Goal: Check status: Check status

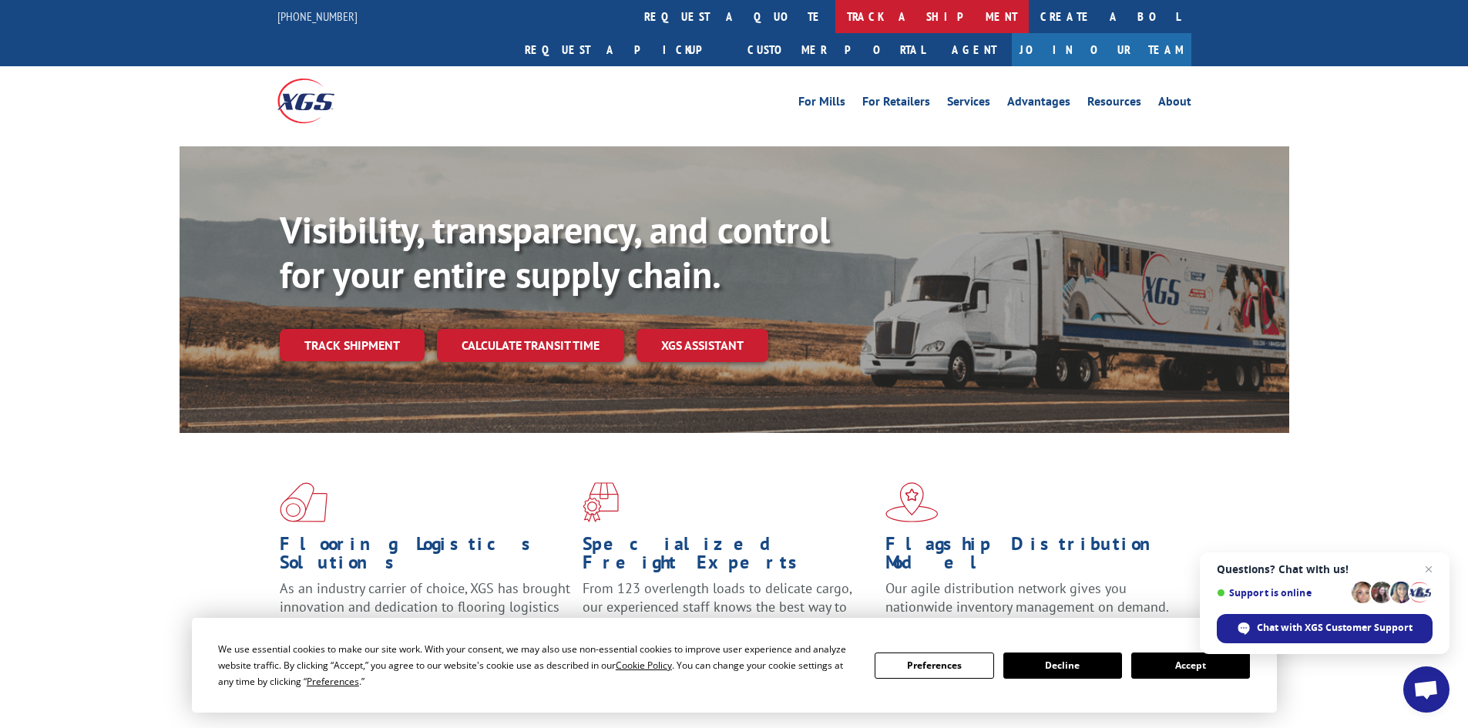
click at [835, 22] on link "track a shipment" at bounding box center [931, 16] width 193 height 33
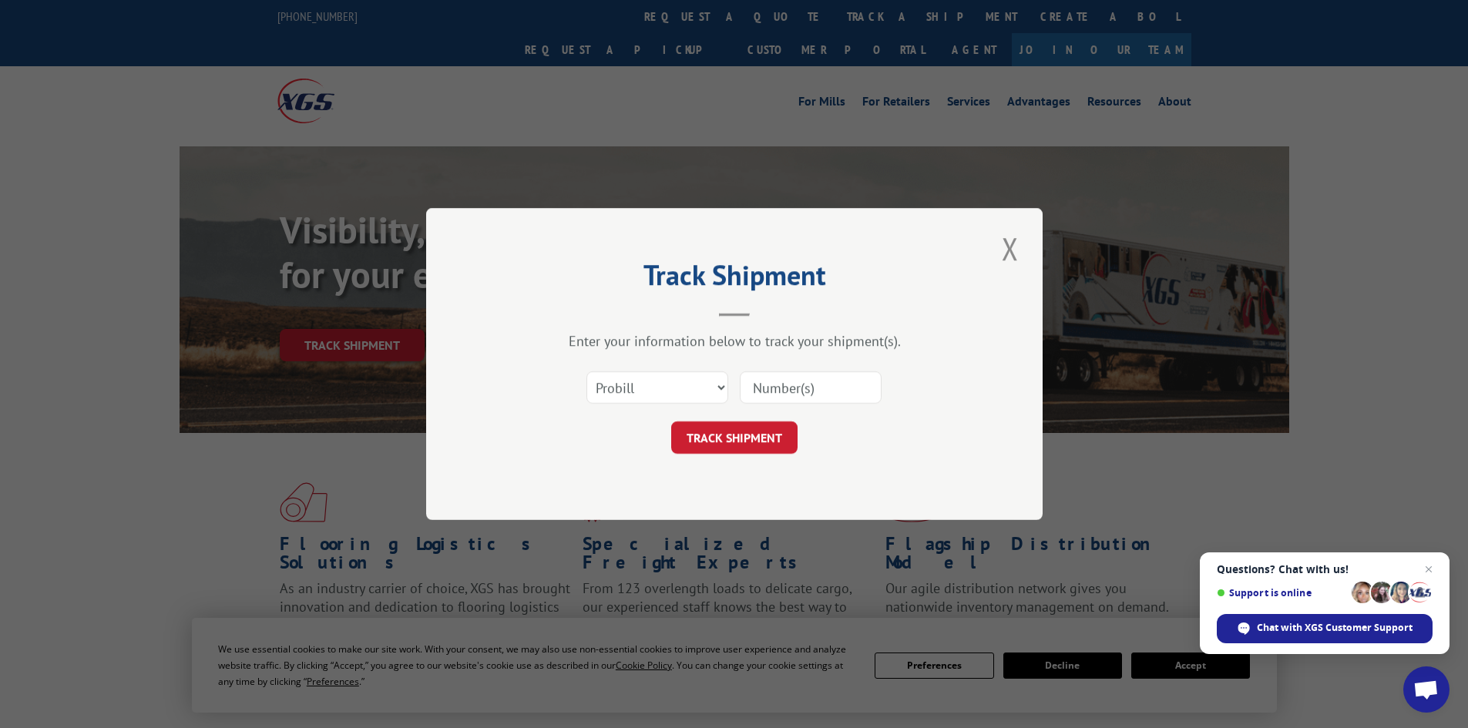
click at [773, 385] on input at bounding box center [811, 387] width 142 height 32
type input "59525431"
click at [671, 421] on button "TRACK SHIPMENT" at bounding box center [734, 437] width 126 height 32
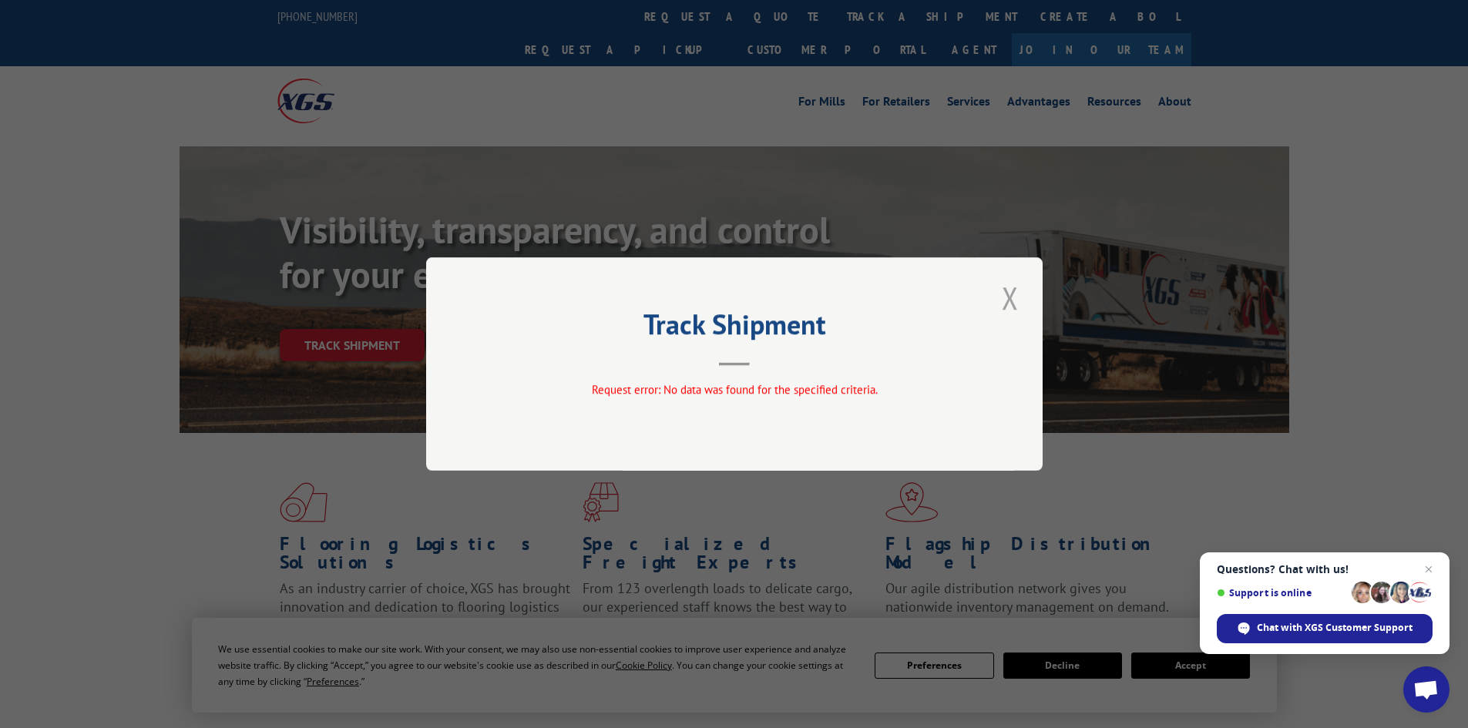
click at [1009, 289] on button "Close modal" at bounding box center [1010, 298] width 26 height 42
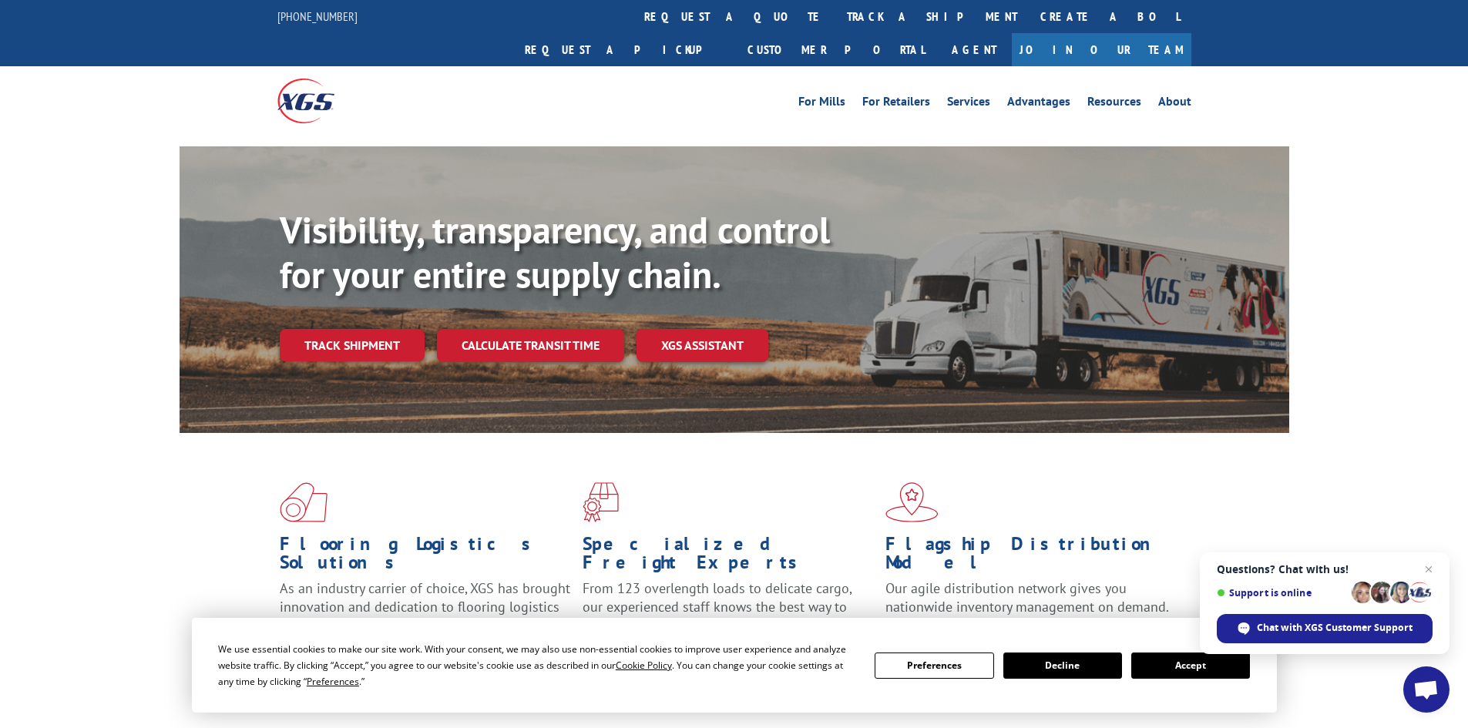
click at [835, 23] on link "track a shipment" at bounding box center [931, 16] width 193 height 33
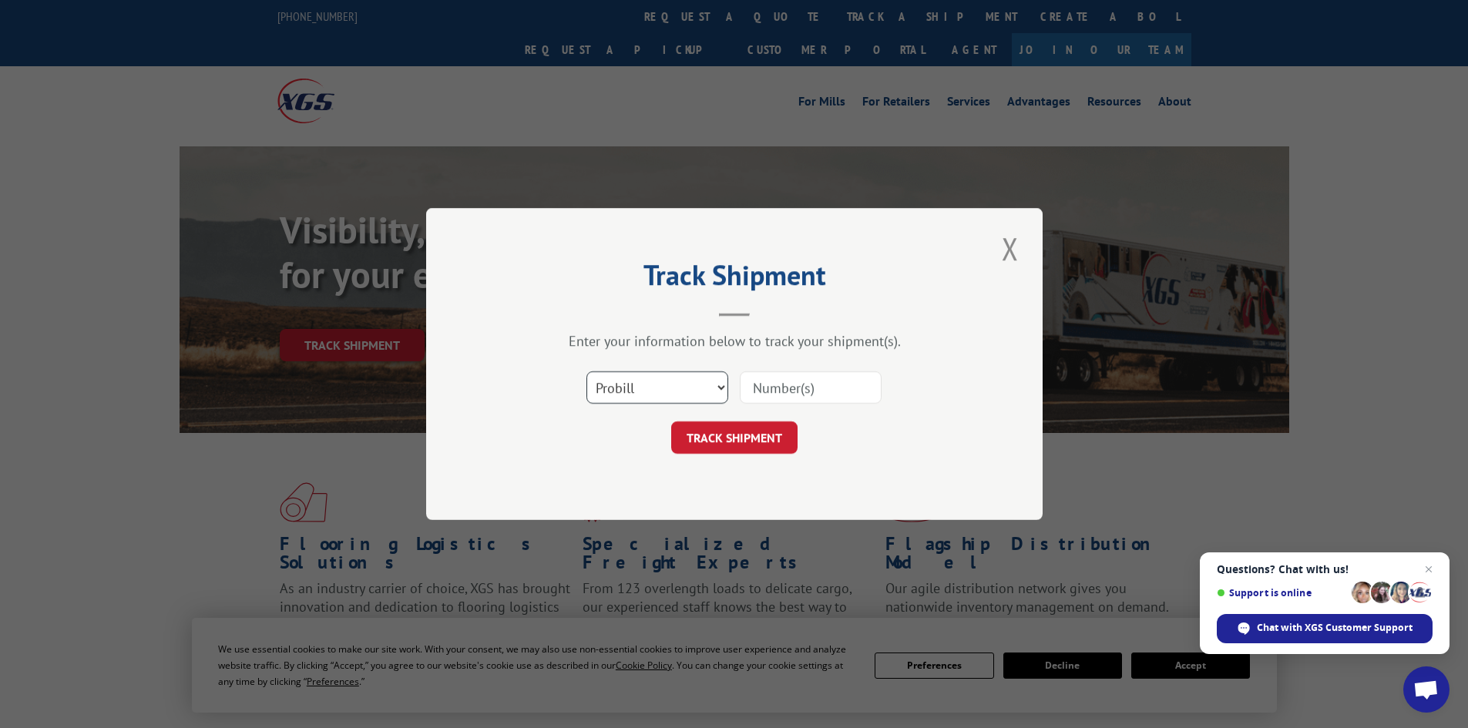
click at [641, 382] on select "Select category... Probill BOL PO" at bounding box center [657, 387] width 142 height 32
select select "po"
click at [586, 371] on select "Select category... Probill BOL PO" at bounding box center [657, 387] width 142 height 32
click at [755, 390] on input at bounding box center [811, 387] width 142 height 32
type input "59525431"
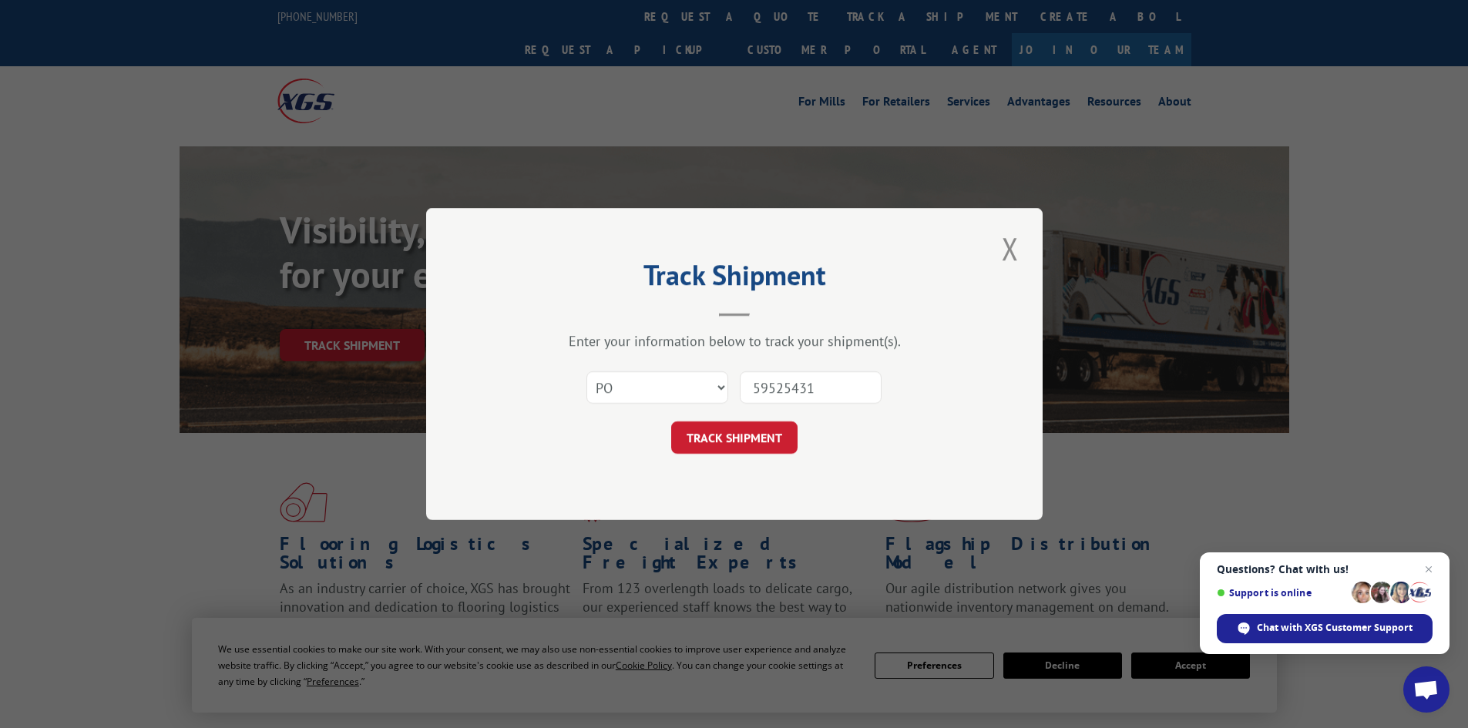
click button "TRACK SHIPMENT" at bounding box center [734, 437] width 126 height 32
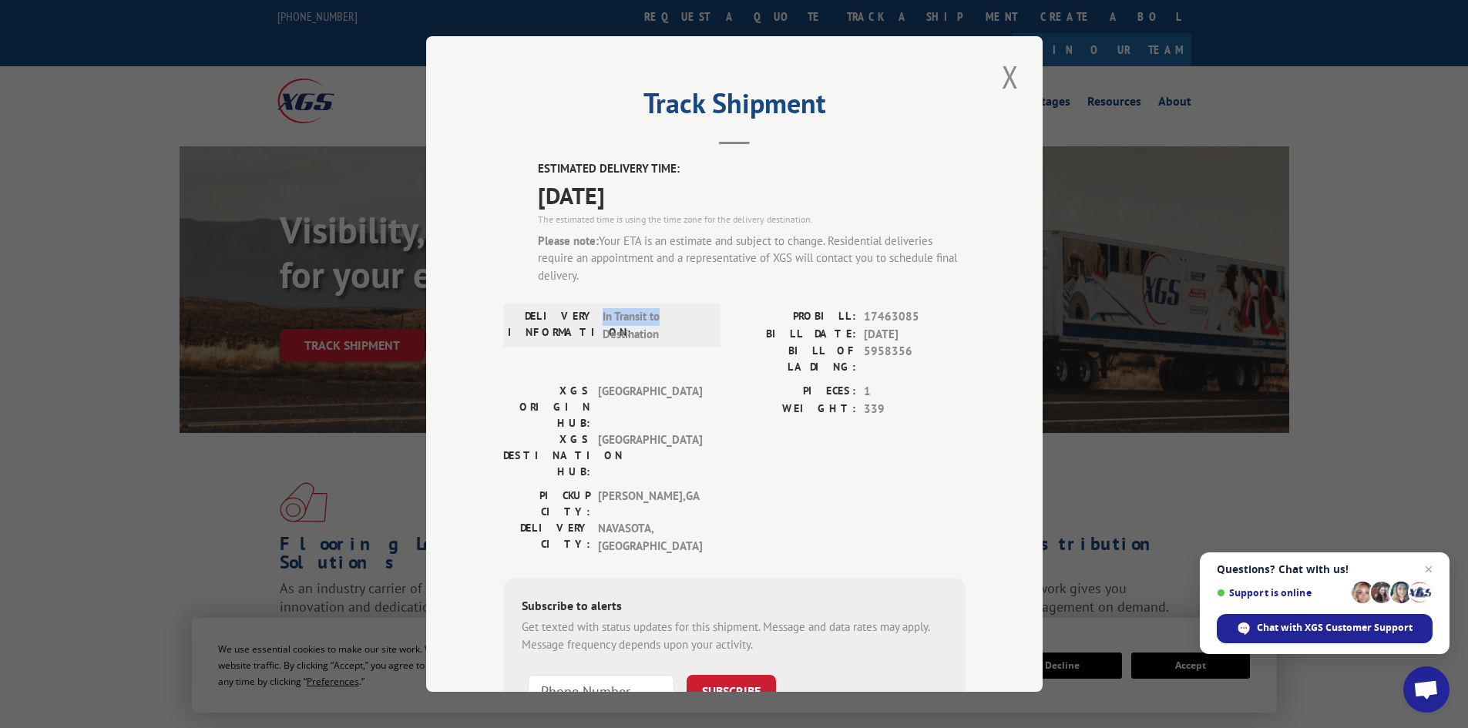
drag, startPoint x: 596, startPoint y: 308, endPoint x: 658, endPoint y: 322, distance: 63.2
click at [658, 322] on span "In Transit to Destination" at bounding box center [655, 325] width 104 height 35
drag, startPoint x: 594, startPoint y: 454, endPoint x: 669, endPoint y: 455, distance: 74.8
click at [669, 520] on span "NAVASOTA , [GEOGRAPHIC_DATA]" at bounding box center [650, 537] width 104 height 35
drag, startPoint x: 539, startPoint y: 190, endPoint x: 676, endPoint y: 183, distance: 136.6
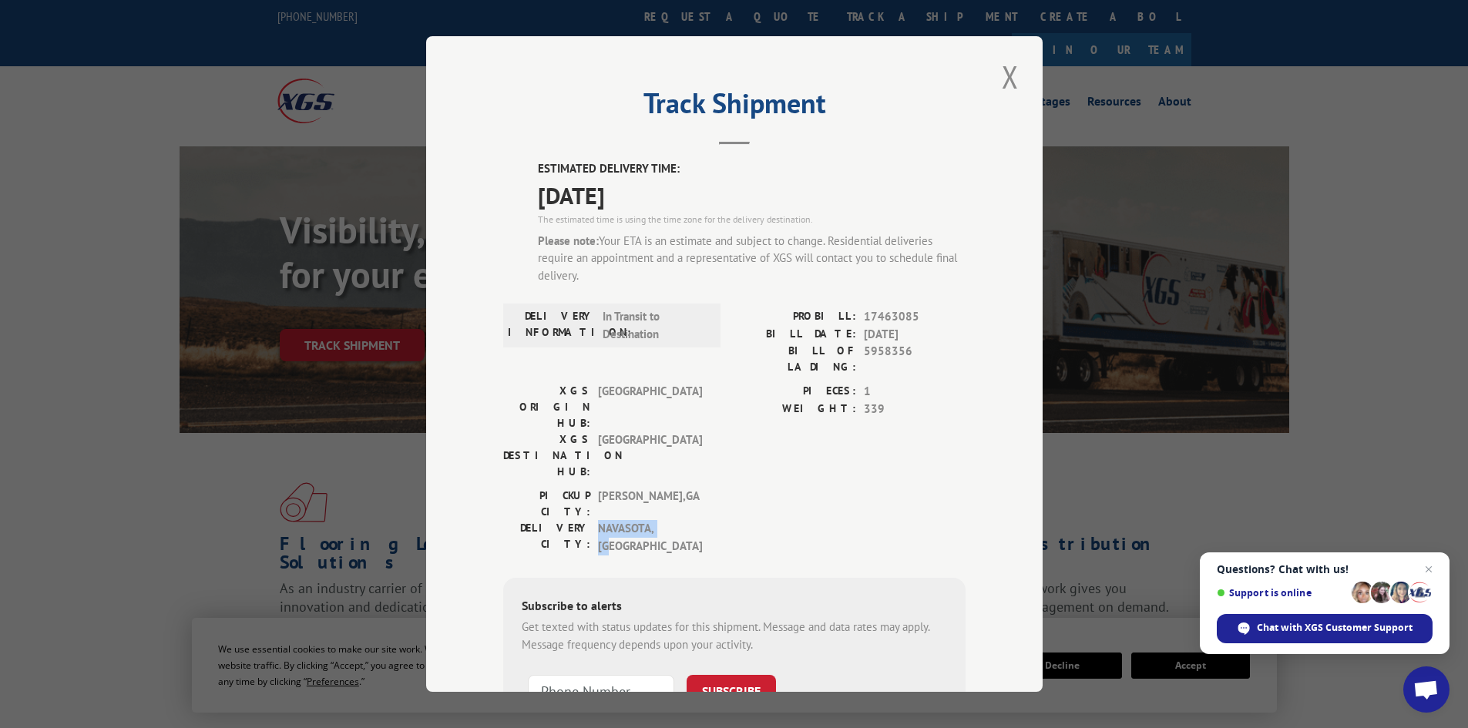
click at [676, 183] on span "[DATE]" at bounding box center [752, 195] width 428 height 35
drag, startPoint x: 604, startPoint y: 237, endPoint x: 666, endPoint y: 240, distance: 61.7
click at [663, 240] on div "Please note: Your ETA is an estimate and subject to change. Residential deliver…" at bounding box center [752, 259] width 428 height 52
click at [666, 240] on div "Please note: Your ETA is an estimate and subject to change. Residential deliver…" at bounding box center [752, 259] width 428 height 52
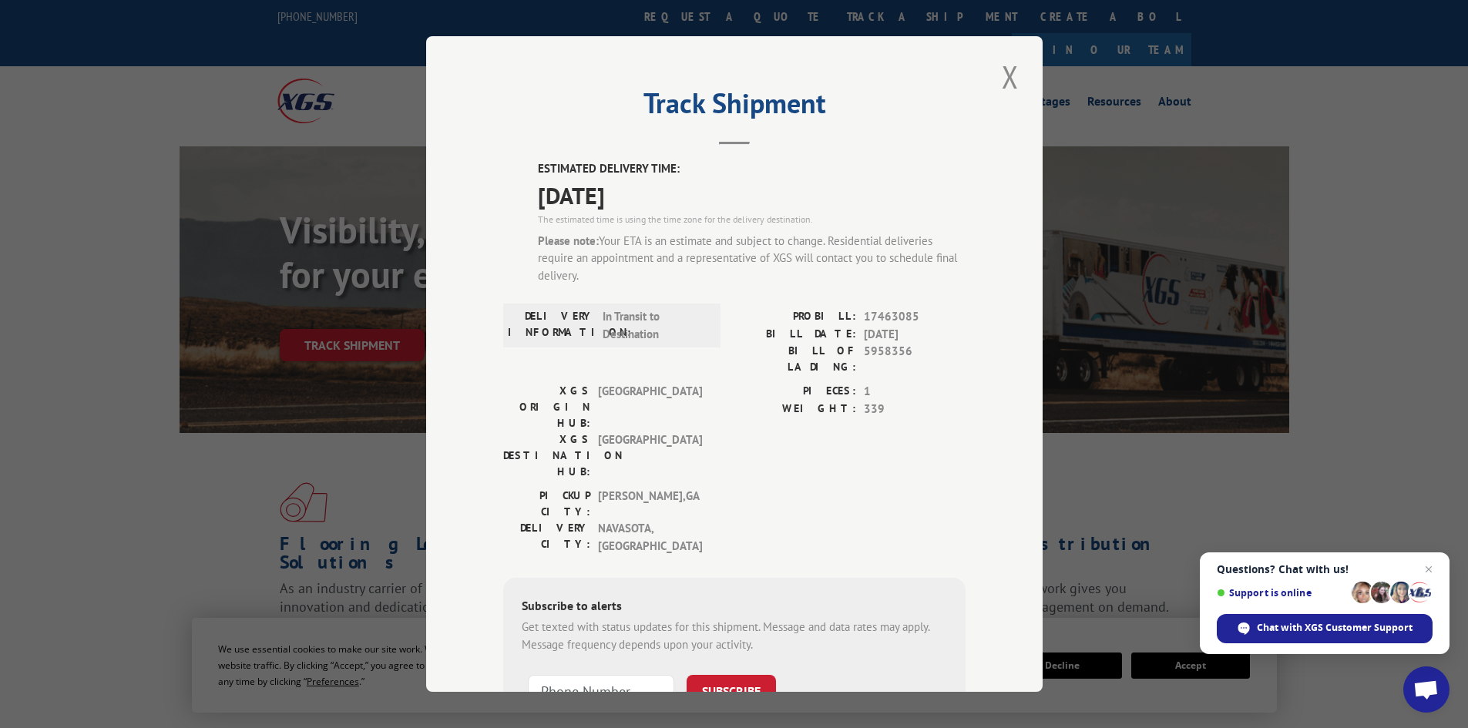
drag, startPoint x: 596, startPoint y: 233, endPoint x: 573, endPoint y: 275, distance: 48.0
click at [573, 275] on div "Please note: Your ETA is an estimate and subject to change. Residential deliver…" at bounding box center [752, 259] width 428 height 52
click at [595, 230] on div "ESTIMATED DELIVERY TIME: [DATE] The estimated time is using the time zone for t…" at bounding box center [752, 228] width 428 height 136
drag, startPoint x: 595, startPoint y: 231, endPoint x: 594, endPoint y: 274, distance: 43.2
click at [594, 274] on div "ESTIMATED DELIVERY TIME: [DATE] The estimated time is using the time zone for t…" at bounding box center [752, 228] width 428 height 136
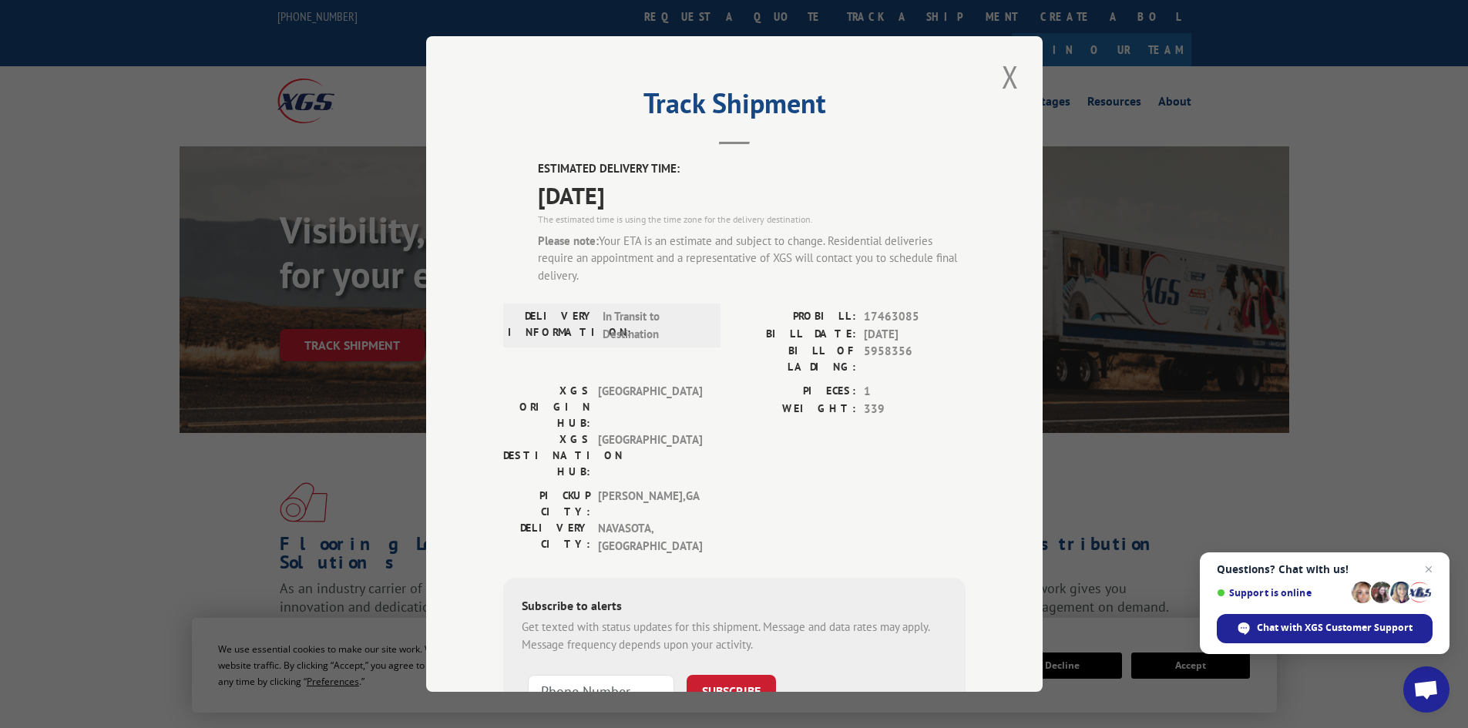
click at [680, 243] on div "Please note: Your ETA is an estimate and subject to change. Residential deliver…" at bounding box center [752, 259] width 428 height 52
drag, startPoint x: 593, startPoint y: 241, endPoint x: 586, endPoint y: 283, distance: 42.2
click at [586, 283] on div "Please note: Your ETA is an estimate and subject to change. Residential deliver…" at bounding box center [752, 259] width 428 height 52
click at [1350, 635] on span "Chat with XGS Customer Support" at bounding box center [1325, 628] width 216 height 29
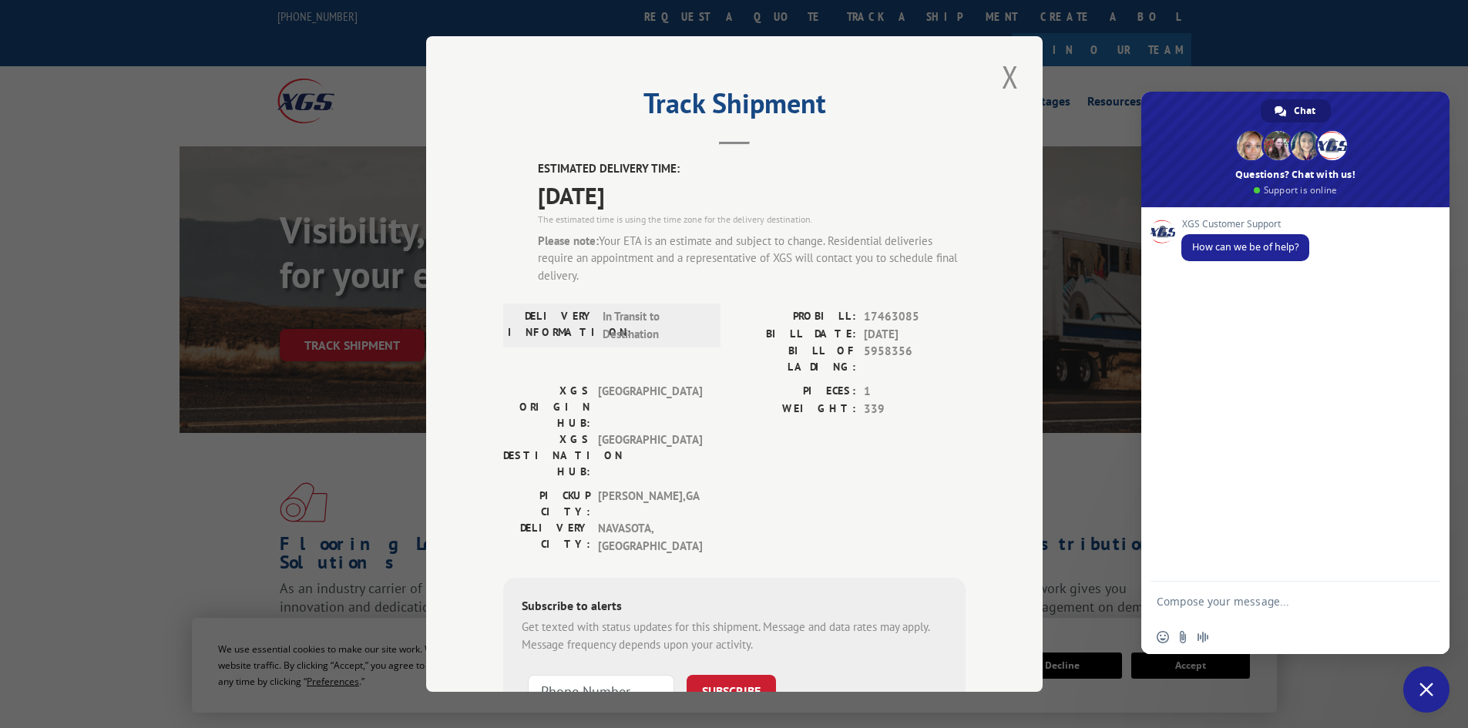
click at [1274, 69] on div "Track Shipment ESTIMATED DELIVERY TIME: [DATE] The estimated time is using the …" at bounding box center [734, 364] width 1468 height 728
click at [519, 309] on label "DELIVERY INFORMATION:" at bounding box center [551, 325] width 87 height 35
drag, startPoint x: 526, startPoint y: 198, endPoint x: 367, endPoint y: 6, distance: 249.5
click at [512, 174] on div "ESTIMATED DELIVERY TIME: [DATE] The estimated time is using the time zone for t…" at bounding box center [734, 473] width 462 height 627
click at [603, 244] on div "Please note: Your ETA is an estimate and subject to change. Residential deliver…" at bounding box center [752, 259] width 428 height 52
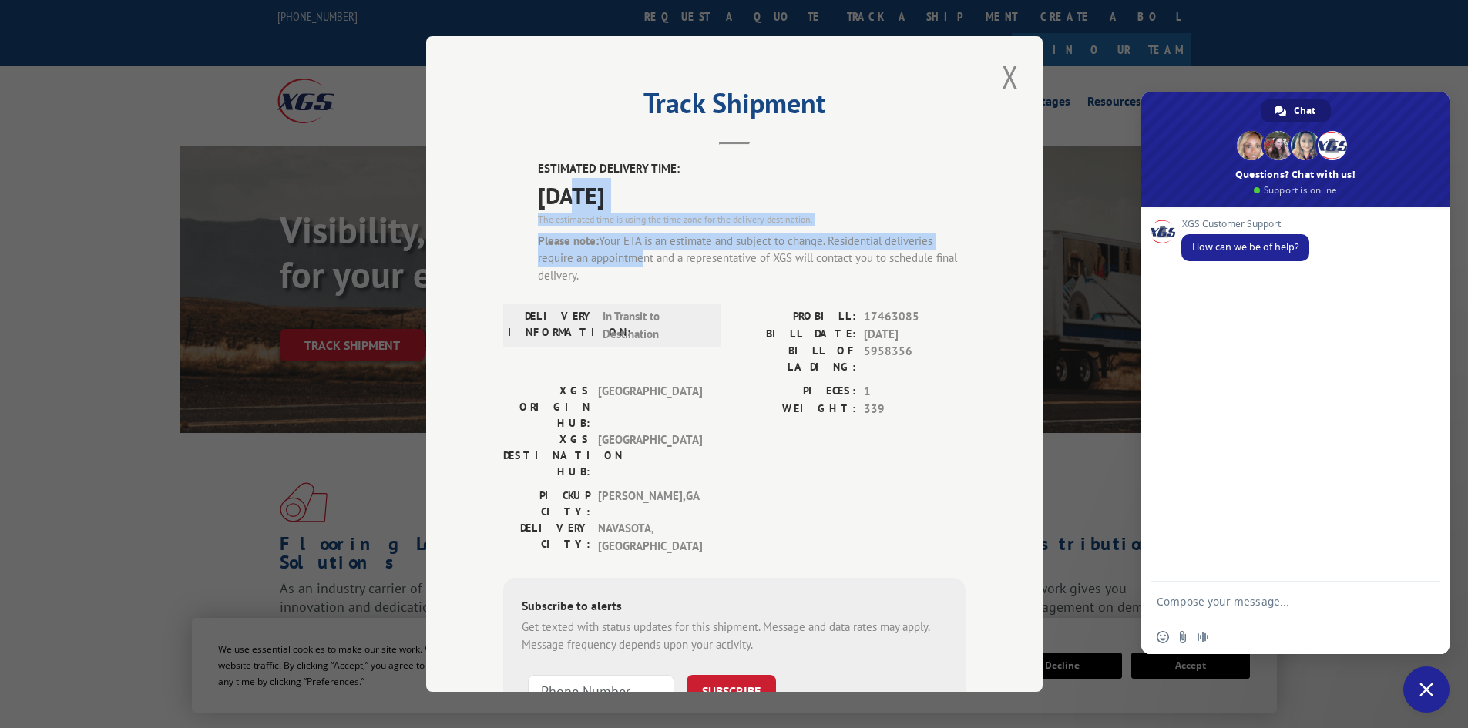
drag, startPoint x: 564, startPoint y: 194, endPoint x: 630, endPoint y: 253, distance: 88.4
click at [630, 253] on div "ESTIMATED DELIVERY TIME: [DATE] The estimated time is using the time zone for t…" at bounding box center [752, 228] width 428 height 136
click at [630, 253] on div "Please note: Your ETA is an estimate and subject to change. Residential deliver…" at bounding box center [752, 259] width 428 height 52
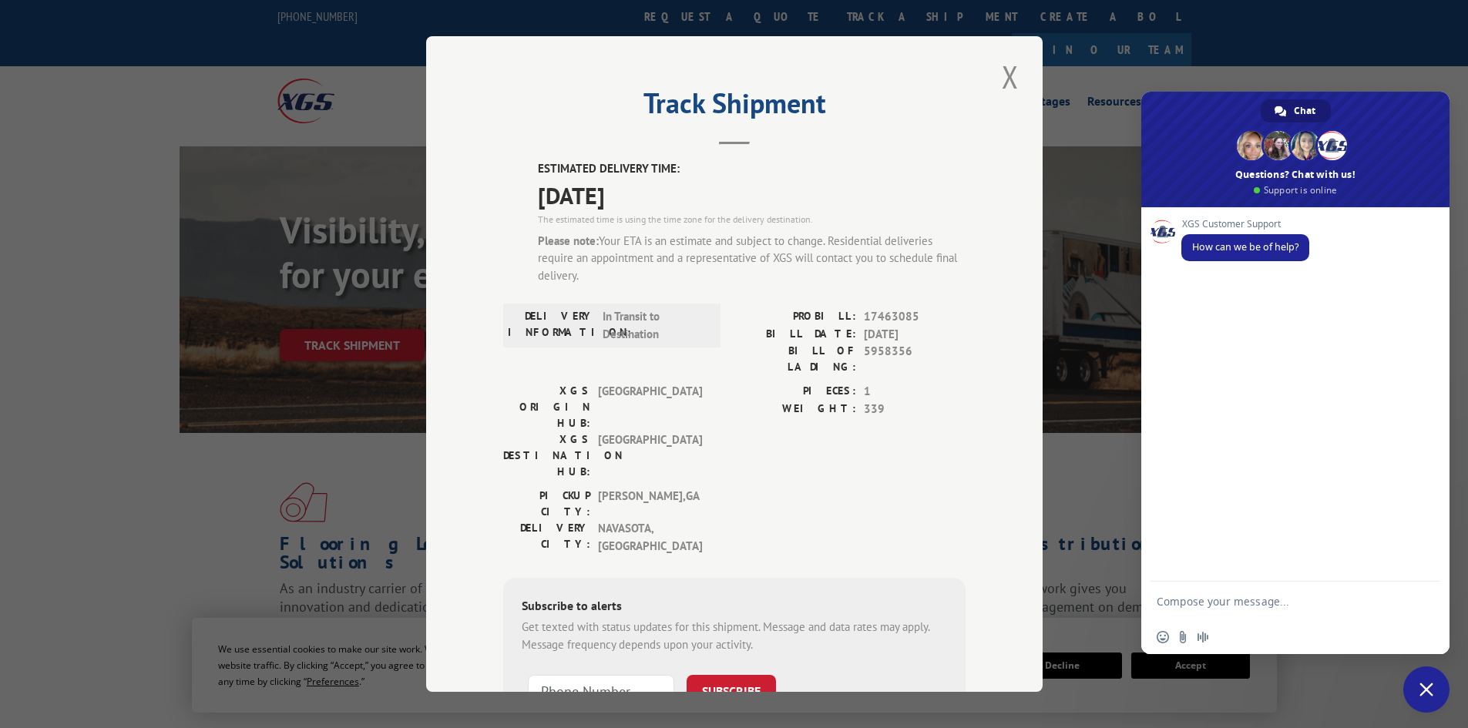
click at [567, 197] on span "[DATE]" at bounding box center [752, 195] width 428 height 35
click at [572, 201] on span "[DATE]" at bounding box center [752, 195] width 428 height 35
click at [579, 213] on div "The estimated time is using the time zone for the delivery destination." at bounding box center [752, 220] width 428 height 14
drag, startPoint x: 589, startPoint y: 374, endPoint x: 684, endPoint y: 377, distance: 94.8
click at [684, 383] on div "XGS ORIGIN HUB: [GEOGRAPHIC_DATA]" at bounding box center [607, 407] width 208 height 49
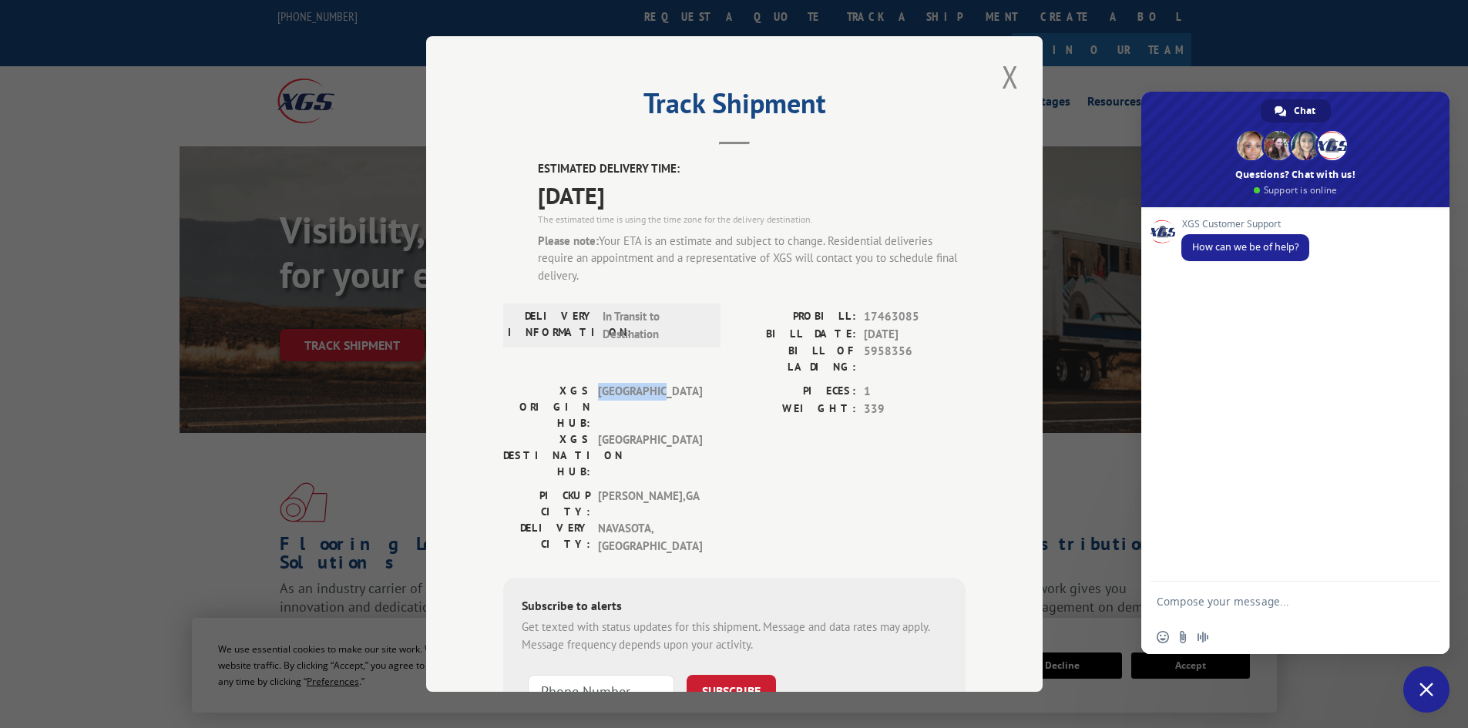
click at [683, 383] on span "[GEOGRAPHIC_DATA]" at bounding box center [650, 407] width 104 height 49
click at [630, 432] on span "[GEOGRAPHIC_DATA]" at bounding box center [650, 456] width 104 height 49
drag, startPoint x: 857, startPoint y: 350, endPoint x: 906, endPoint y: 351, distance: 49.3
click at [906, 351] on div "BILL OF LADING: 5958356" at bounding box center [849, 359] width 231 height 32
click at [865, 349] on span "5958356" at bounding box center [915, 359] width 102 height 32
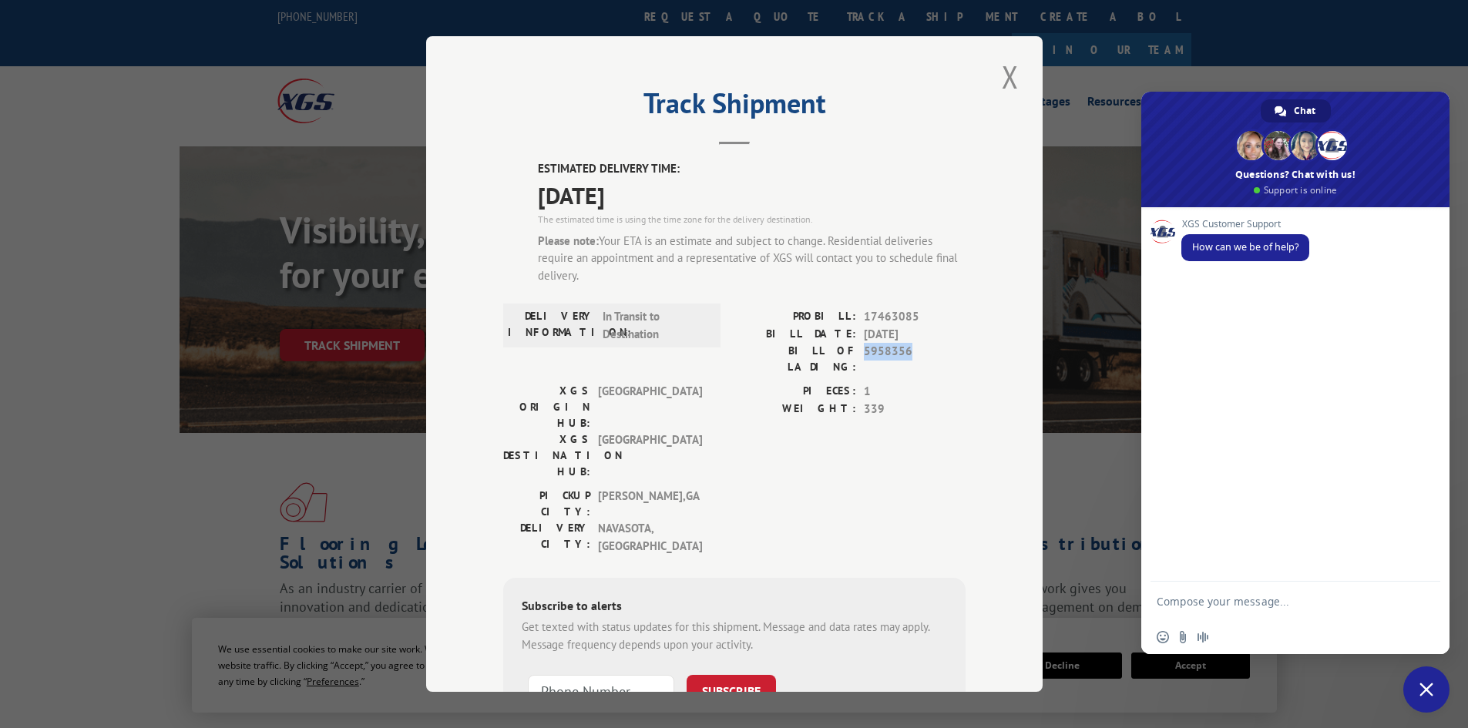
drag, startPoint x: 857, startPoint y: 353, endPoint x: 903, endPoint y: 358, distance: 46.5
click at [903, 358] on div "BILL OF LADING: 5958356" at bounding box center [849, 359] width 231 height 32
click at [895, 351] on span "5958356" at bounding box center [915, 359] width 102 height 32
drag, startPoint x: 854, startPoint y: 315, endPoint x: 595, endPoint y: 302, distance: 259.2
click at [589, 311] on div "DELIVERY INFORMATION: In Transit to Destination PROBILL: 17463085 BILL DATE: [D…" at bounding box center [734, 345] width 462 height 75
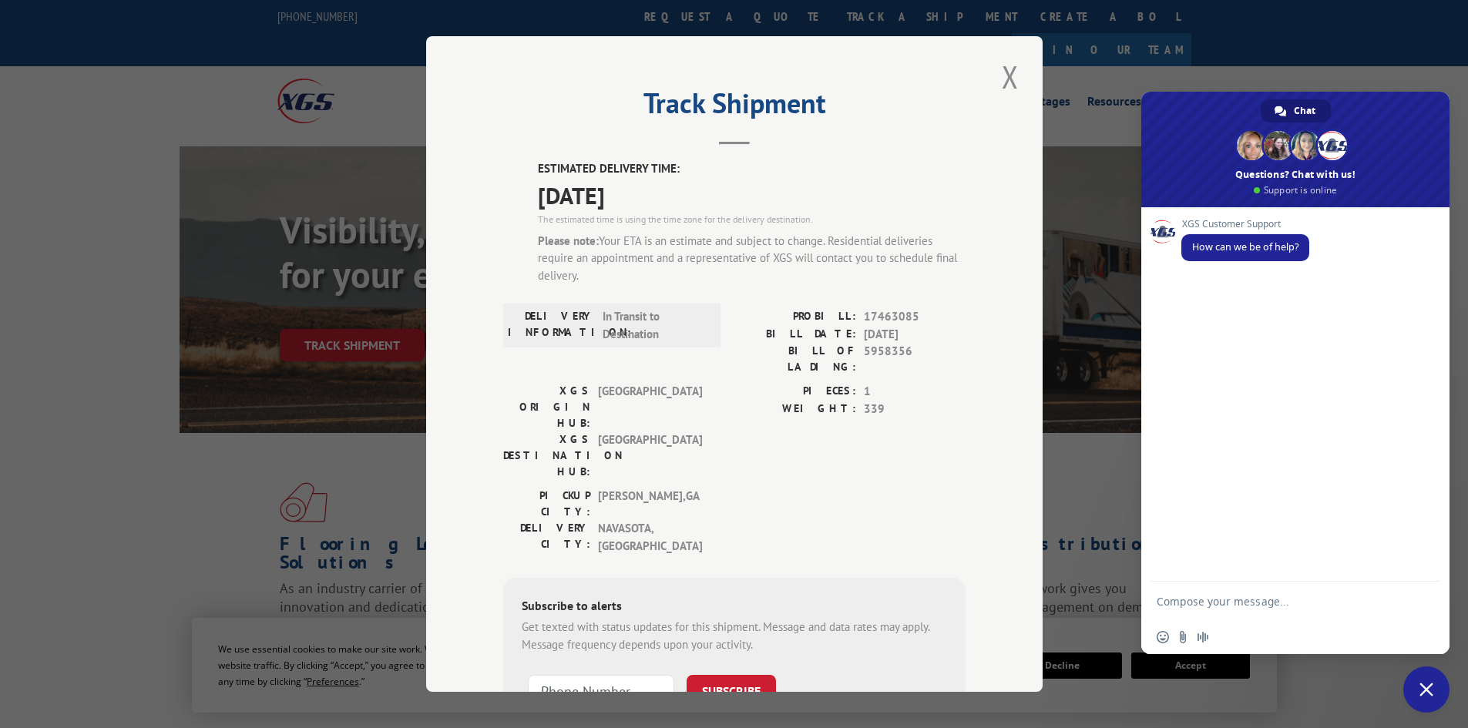
click at [824, 234] on div "Please note: Your ETA is an estimate and subject to change. Residential deliver…" at bounding box center [752, 259] width 428 height 52
